Goal: Transaction & Acquisition: Book appointment/travel/reservation

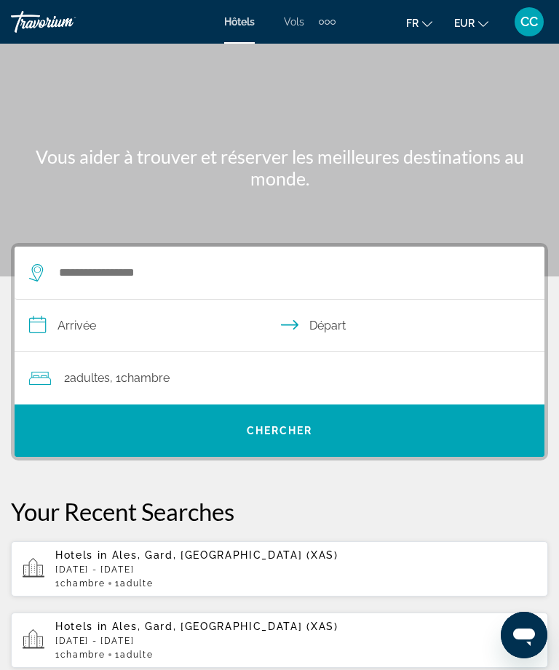
click at [327, 23] on div "Extra navigation items" at bounding box center [327, 22] width 5 height 5
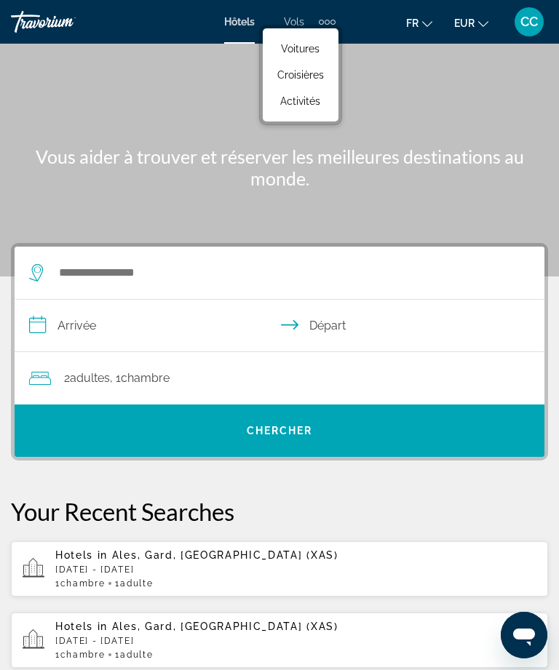
click at [314, 106] on span "Activités" at bounding box center [300, 101] width 40 height 12
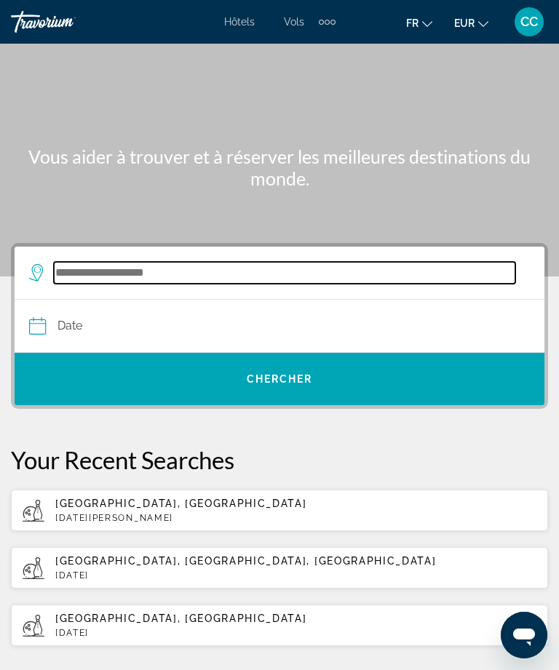
click at [295, 283] on input "Search widget" at bounding box center [284, 273] width 461 height 22
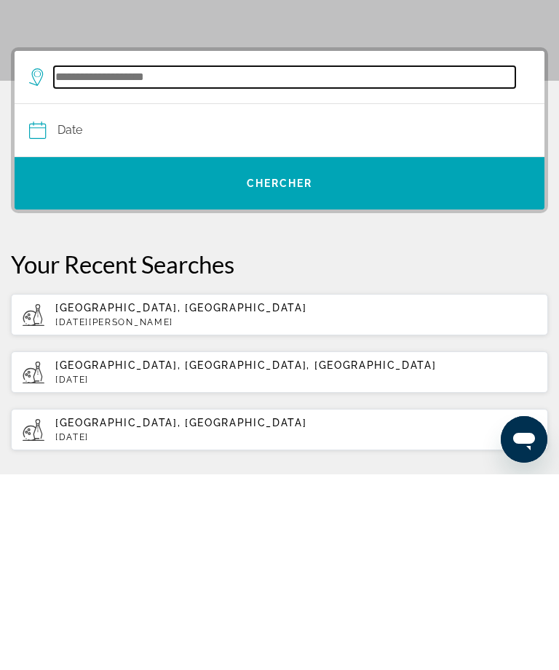
type input "*"
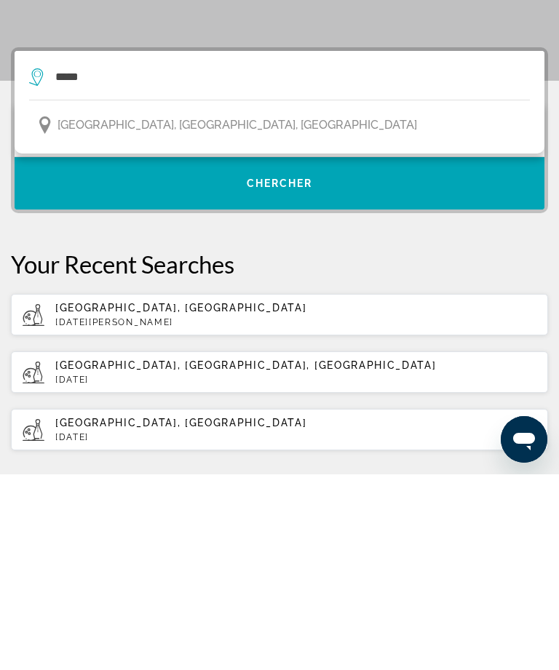
click at [231, 311] on span "[GEOGRAPHIC_DATA], [GEOGRAPHIC_DATA], [GEOGRAPHIC_DATA]" at bounding box center [237, 321] width 360 height 20
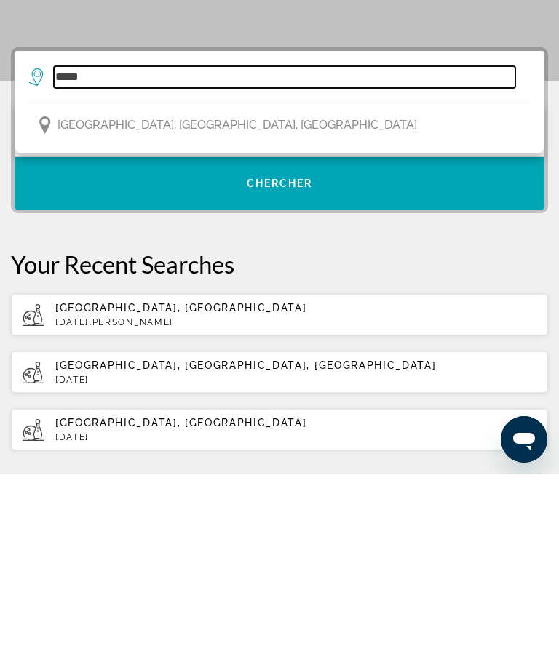
type input "**********"
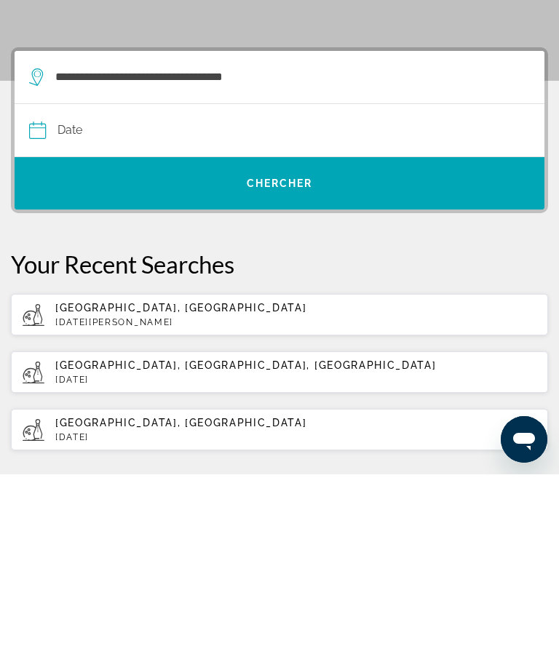
click at [194, 300] on input "Date" at bounding box center [153, 328] width 256 height 57
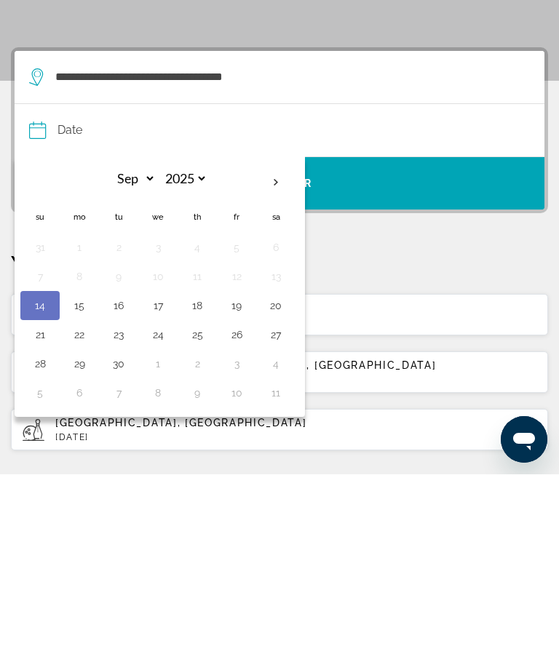
scroll to position [196, 0]
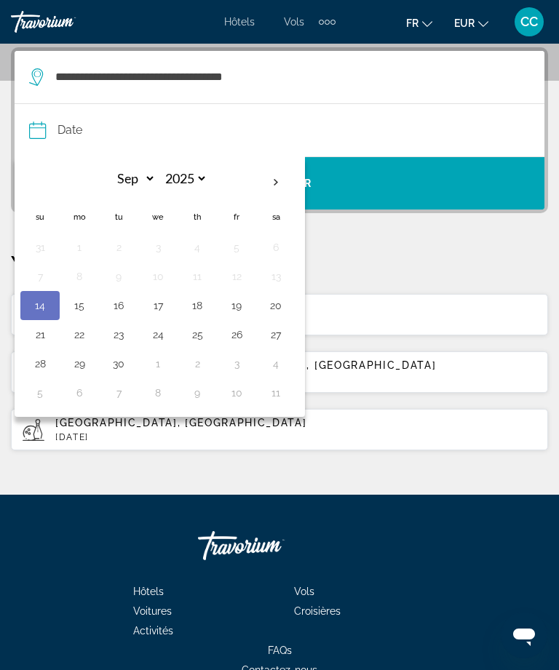
click at [274, 180] on th "Next month" at bounding box center [275, 183] width 39 height 32
select select "*"
click at [123, 366] on button "28" at bounding box center [118, 364] width 23 height 20
type input "**********"
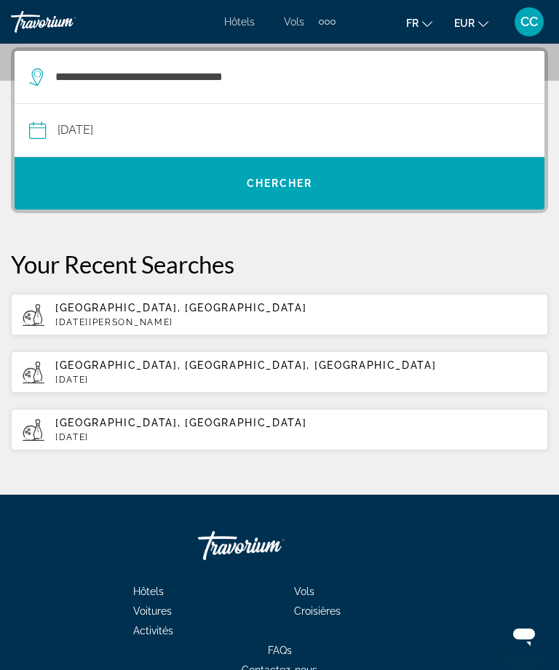
click at [291, 196] on span "Search widget" at bounding box center [280, 183] width 530 height 35
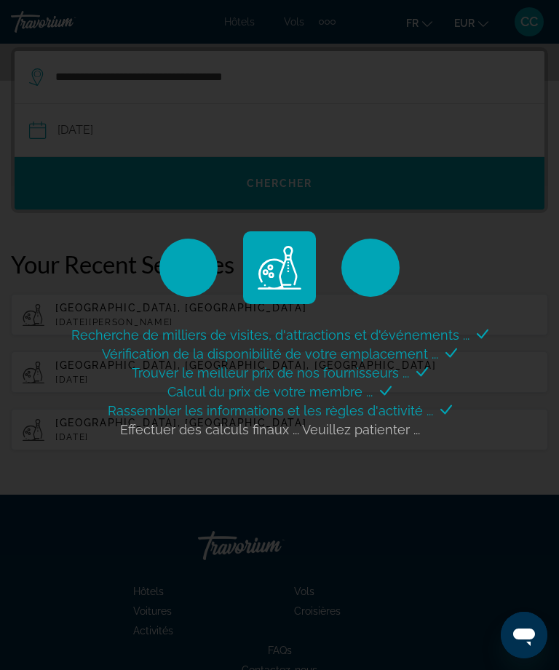
scroll to position [0, 0]
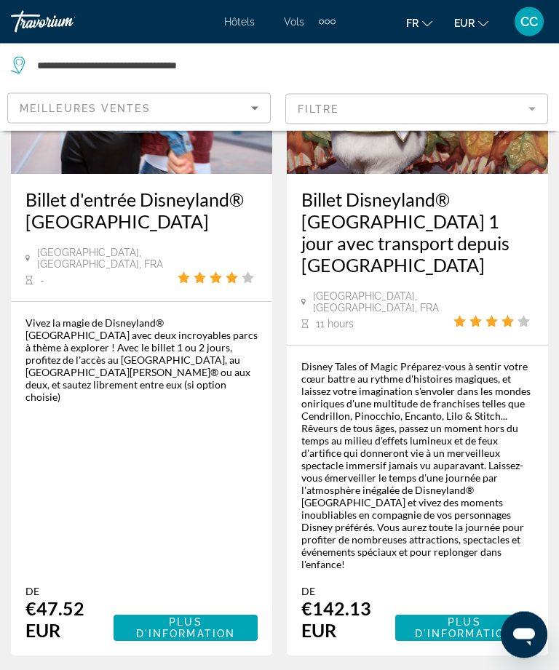
scroll to position [242, 0]
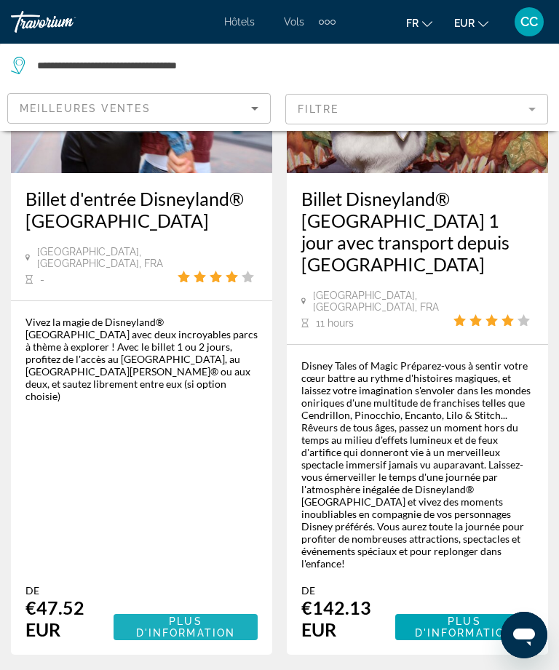
click at [199, 616] on span "Plus d'information" at bounding box center [185, 627] width 99 height 23
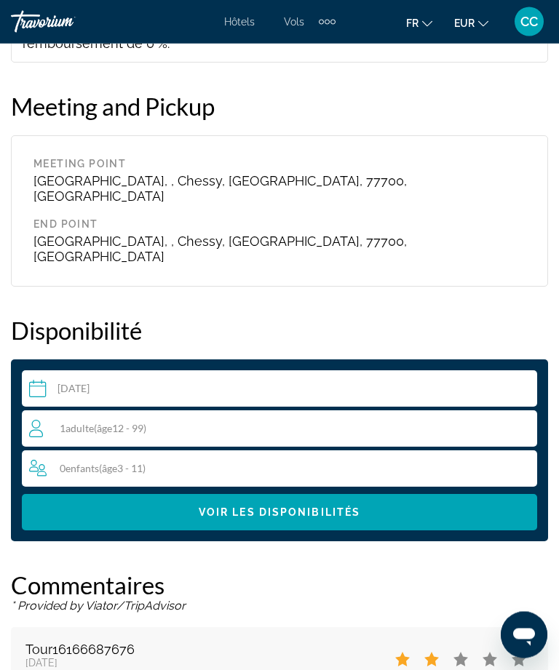
scroll to position [2201, 0]
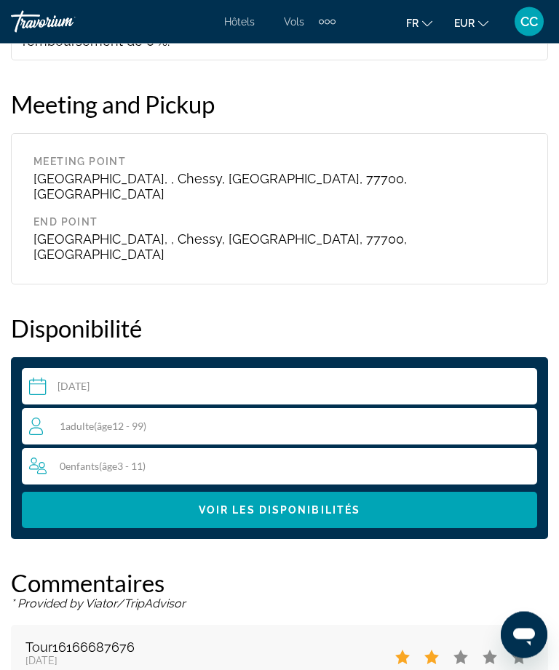
click at [347, 409] on div "1 Adulte Adultes ( âge 12 - 99)" at bounding box center [283, 427] width 508 height 36
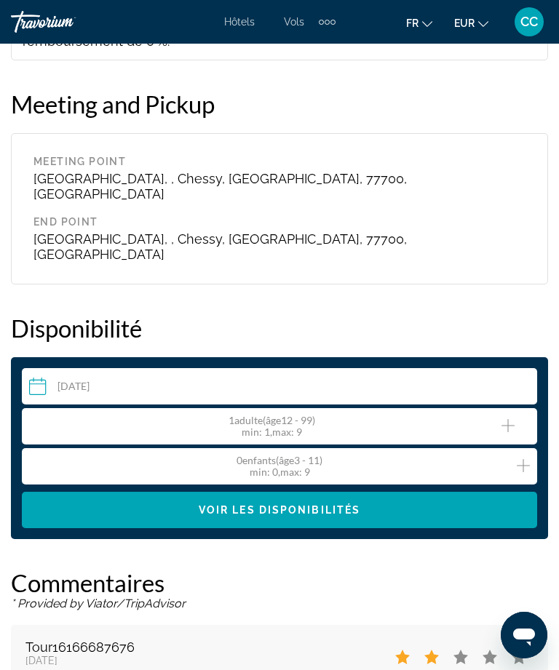
click at [503, 417] on icon "Increment adults" at bounding box center [507, 425] width 13 height 17
click at [520, 457] on icon "Increment children" at bounding box center [523, 465] width 13 height 17
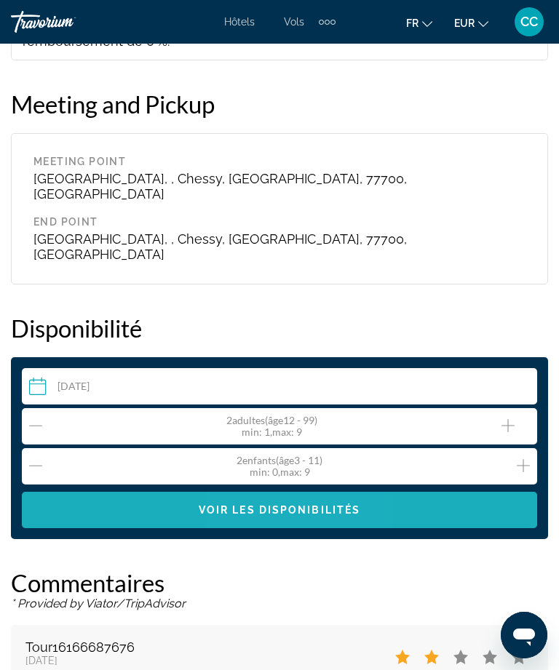
click at [293, 504] on span "Voir les disponibilités" at bounding box center [280, 510] width 162 height 12
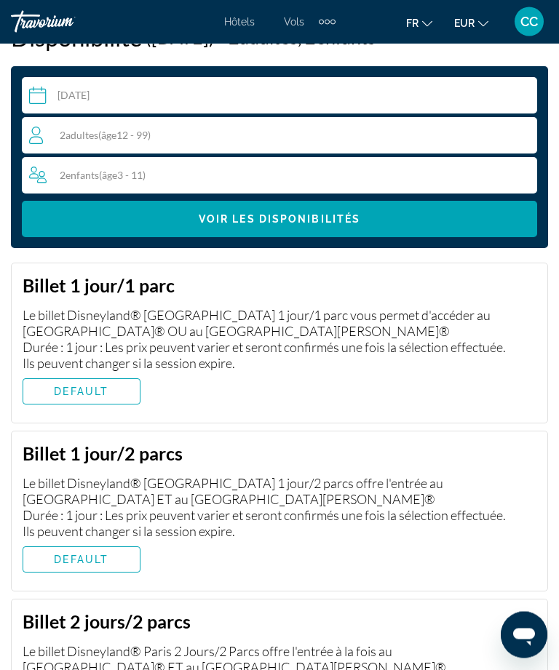
scroll to position [2493, 0]
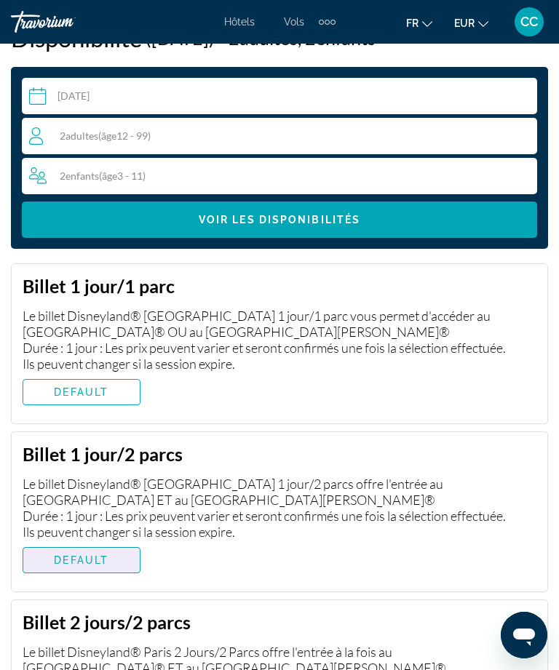
click at [97, 543] on span "Main content" at bounding box center [81, 560] width 116 height 35
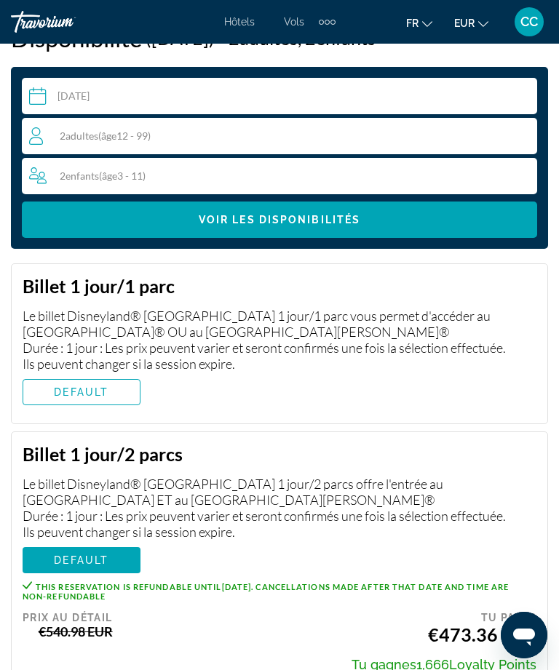
click at [103, 375] on span "Main content" at bounding box center [81, 392] width 116 height 35
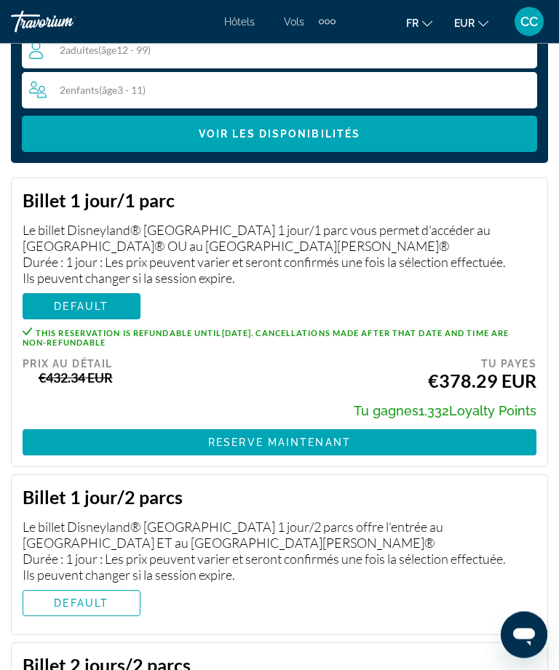
click at [107, 598] on span "DEFAULT" at bounding box center [81, 604] width 55 height 12
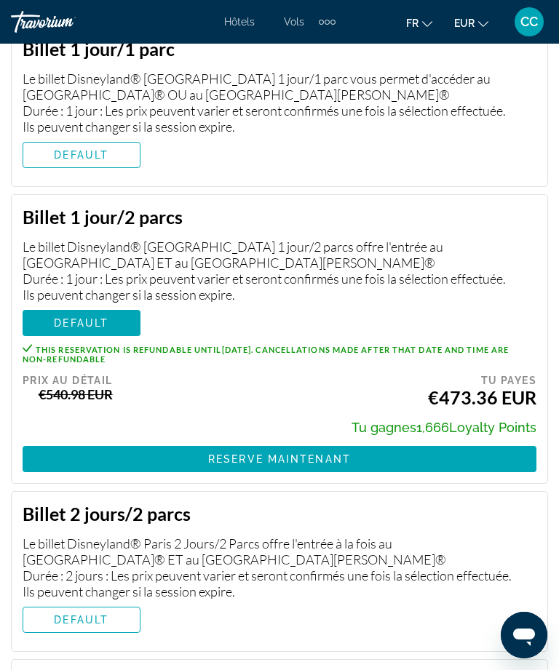
scroll to position [2730, 0]
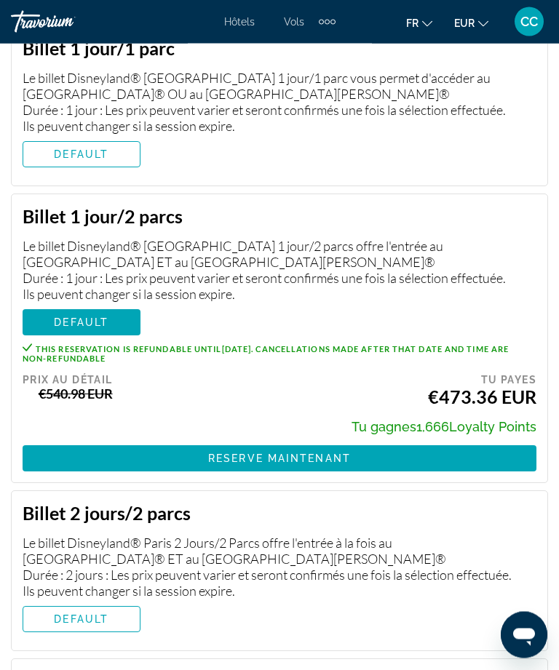
click at [93, 614] on span "DEFAULT" at bounding box center [81, 620] width 55 height 12
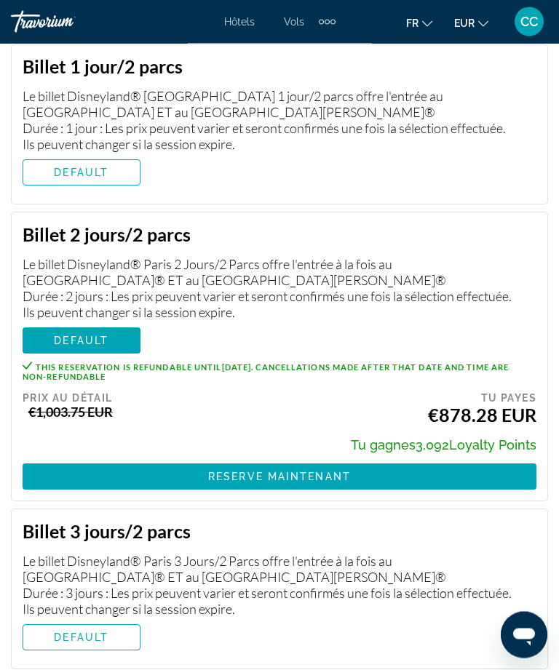
scroll to position [2881, 0]
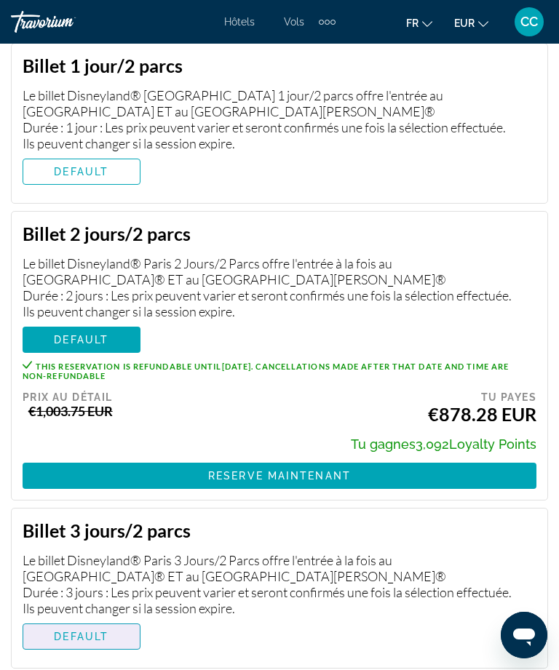
click at [101, 631] on span "DEFAULT" at bounding box center [81, 637] width 55 height 12
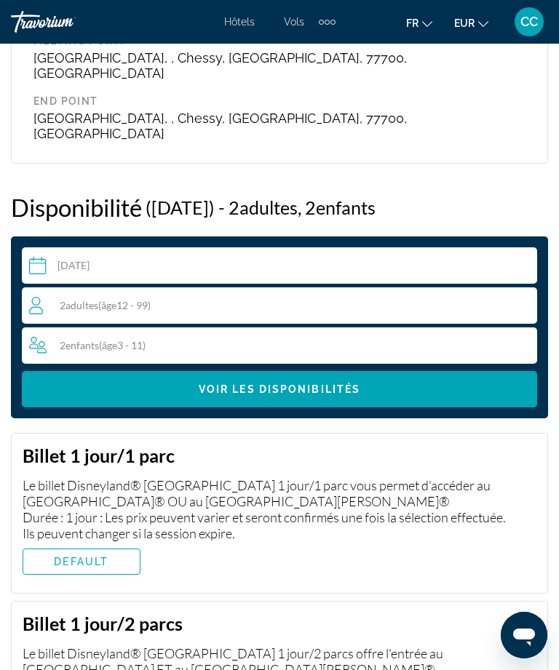
scroll to position [2322, 0]
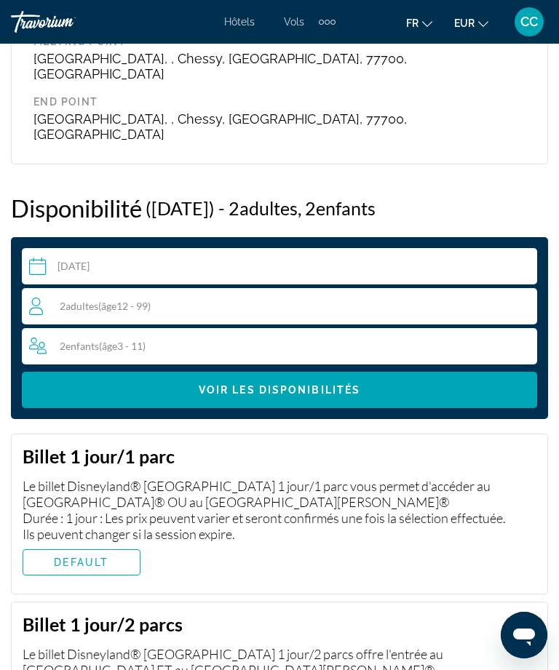
click at [92, 557] on span "DEFAULT" at bounding box center [81, 563] width 55 height 12
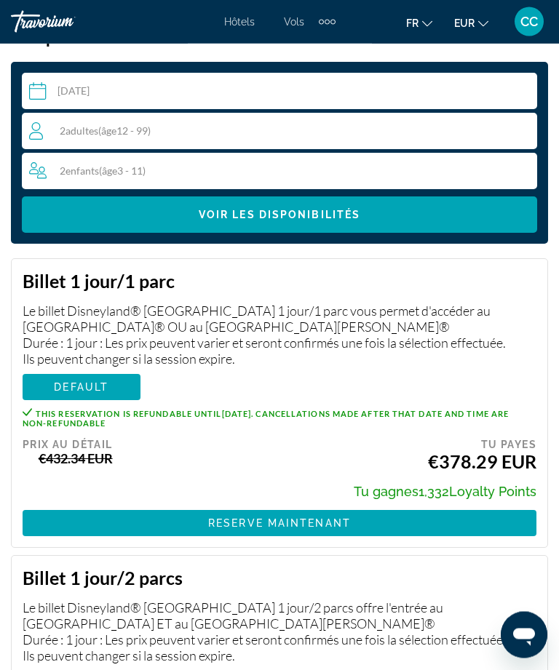
scroll to position [2498, 0]
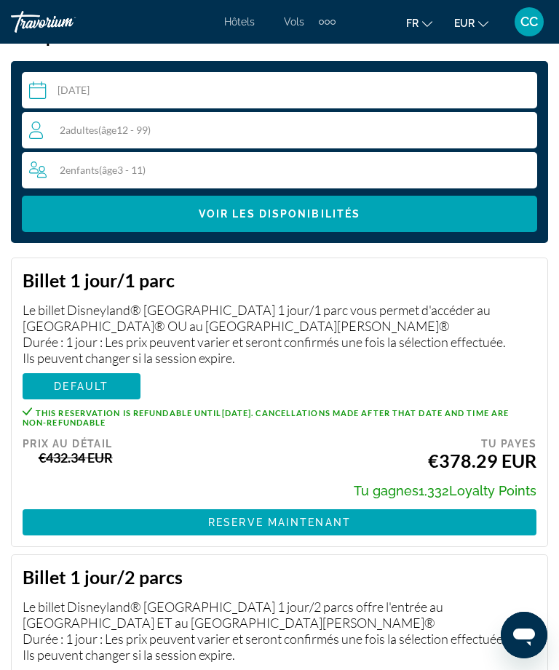
click at [92, 670] on span "DEFAULT" at bounding box center [81, 684] width 55 height 12
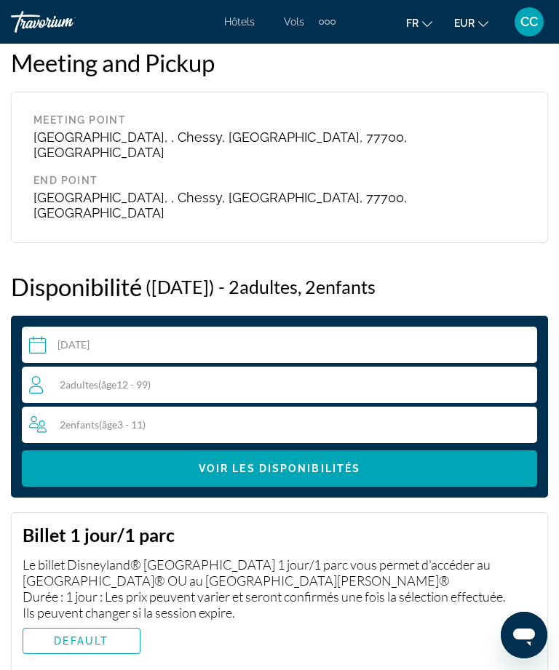
scroll to position [2233, 0]
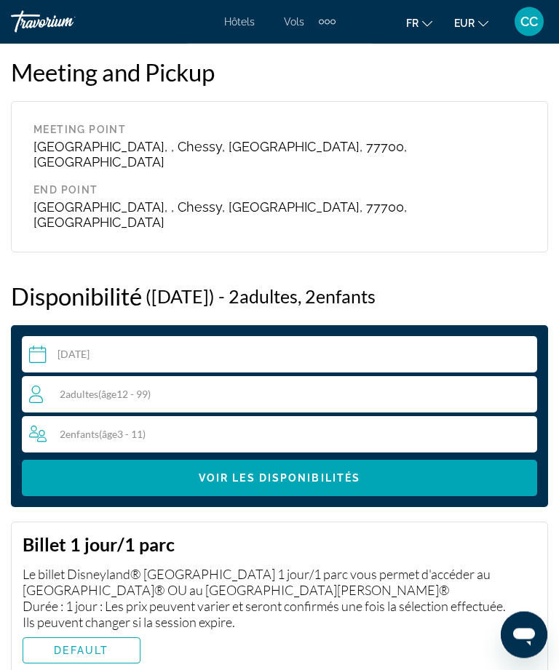
click at [330, 337] on input "Main content" at bounding box center [282, 357] width 521 height 41
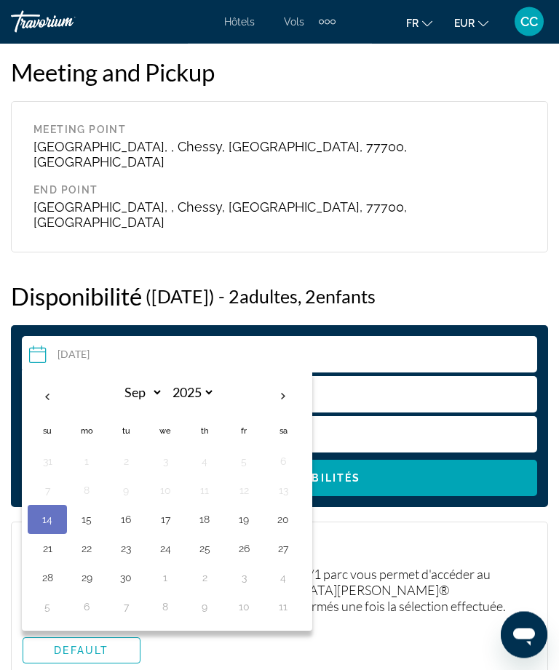
scroll to position [2234, 0]
click at [284, 381] on th "Next month" at bounding box center [282, 397] width 39 height 32
click at [287, 381] on th "Next month" at bounding box center [282, 397] width 39 height 32
select select "**"
click at [48, 480] on button "2" at bounding box center [47, 490] width 23 height 20
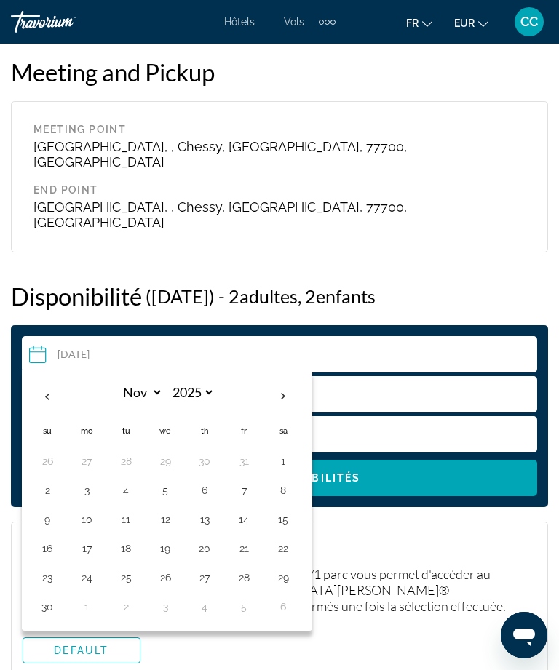
type input "**********"
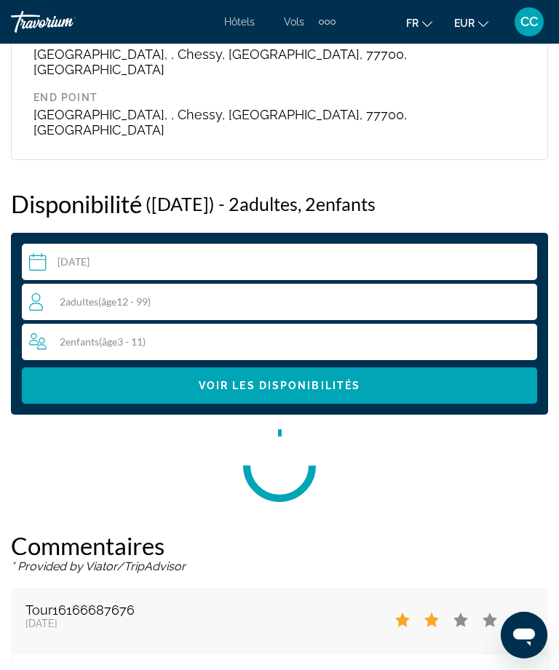
scroll to position [2350, 0]
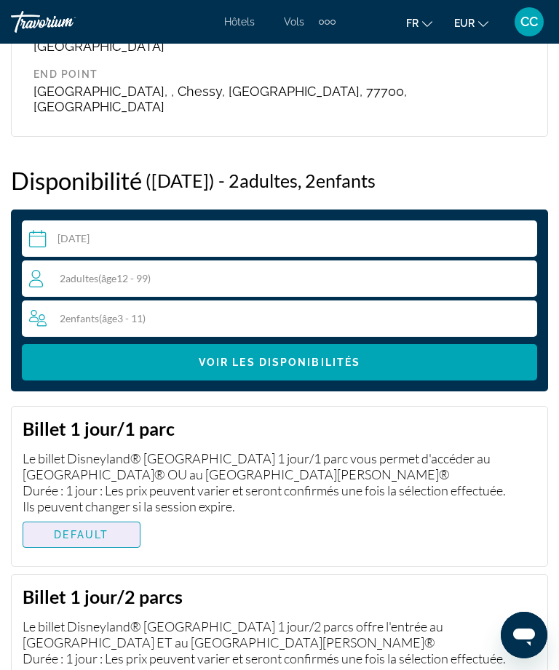
click at [108, 517] on span "Main content" at bounding box center [81, 534] width 116 height 35
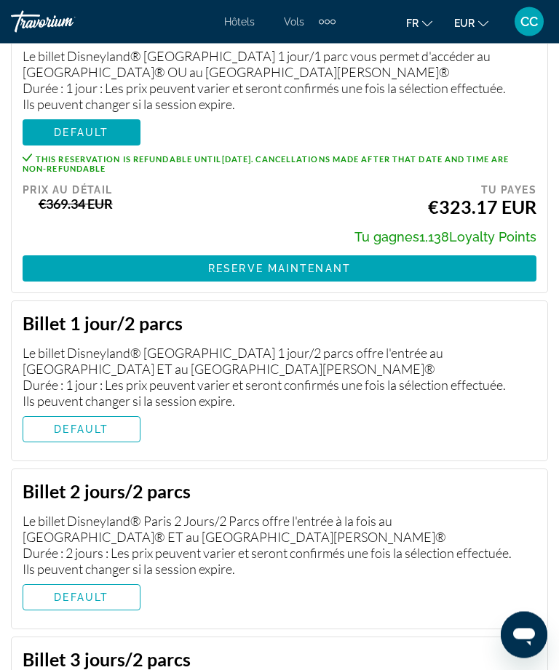
scroll to position [2752, 0]
click at [93, 592] on span "DEFAULT" at bounding box center [81, 598] width 55 height 12
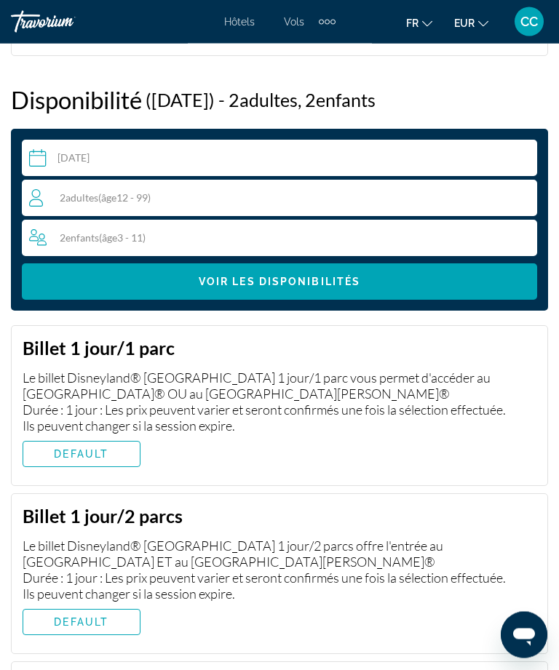
click at [308, 140] on input "**********" at bounding box center [282, 160] width 521 height 41
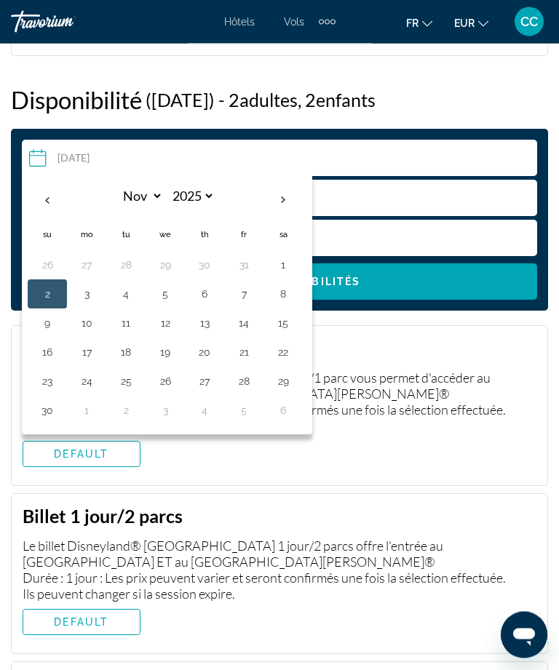
scroll to position [2431, 0]
click at [41, 184] on th "Previous month" at bounding box center [47, 200] width 39 height 32
select select "*"
click at [129, 371] on button "28" at bounding box center [125, 381] width 23 height 20
type input "**********"
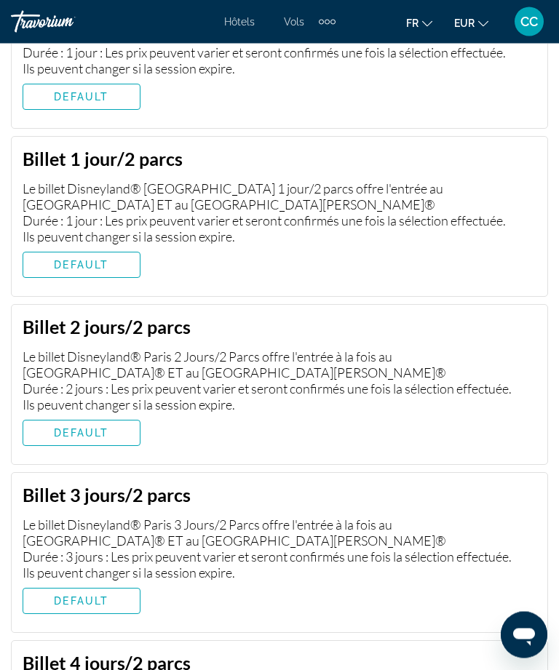
scroll to position [2789, 0]
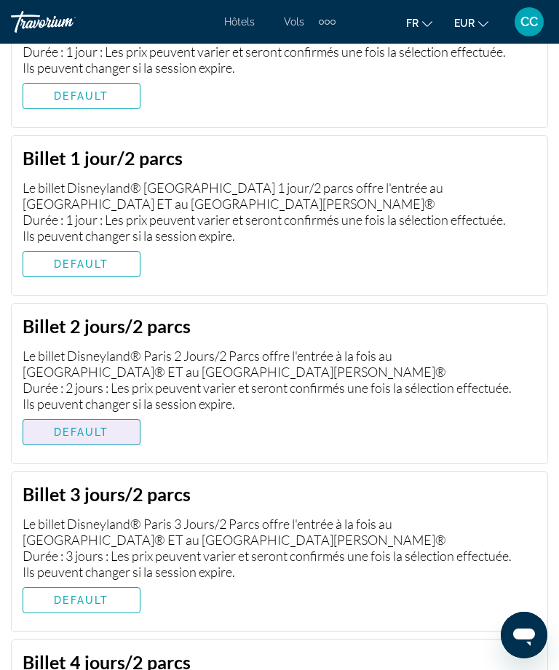
click at [99, 415] on span "Main content" at bounding box center [81, 432] width 116 height 35
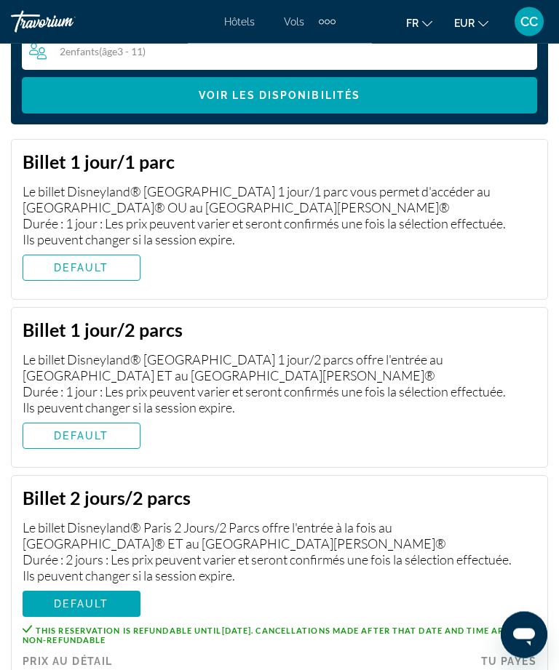
scroll to position [2648, 0]
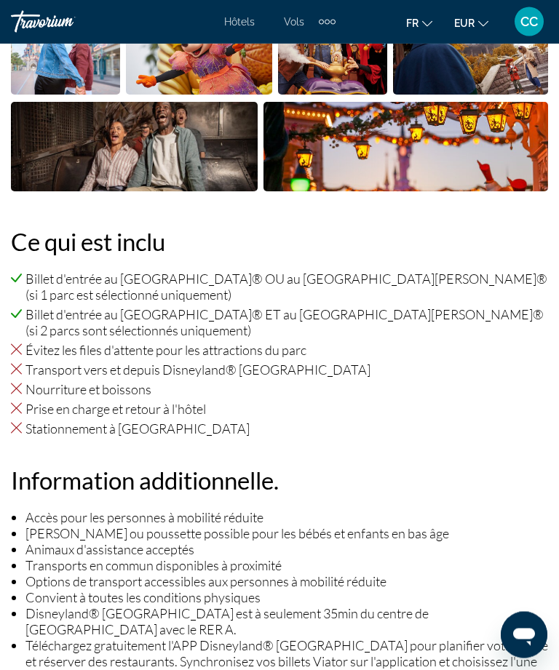
scroll to position [515, 0]
